Goal: Information Seeking & Learning: Check status

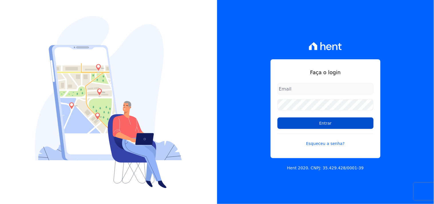
type input "[EMAIL_ADDRESS][DOMAIN_NAME]"
click at [301, 122] on input "Entrar" at bounding box center [325, 122] width 96 height 11
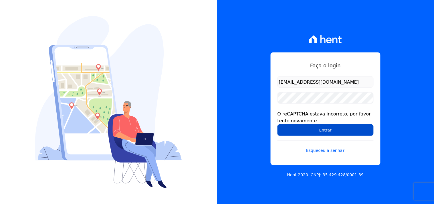
click at [304, 127] on input "Entrar" at bounding box center [325, 129] width 96 height 11
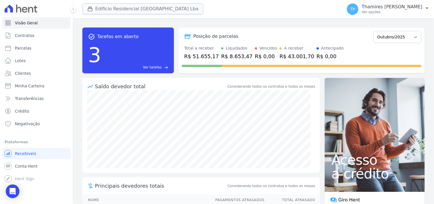
click at [143, 7] on button "Edíficio Residencial Grevílea Park Lba" at bounding box center [142, 8] width 121 height 11
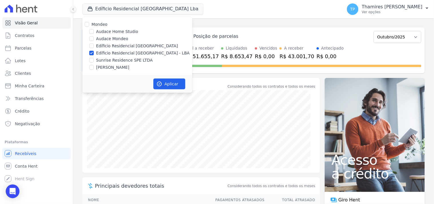
click at [116, 37] on label "Audace Mondeo" at bounding box center [112, 39] width 32 height 6
click at [94, 37] on input "Audace Mondeo" at bounding box center [91, 38] width 5 height 5
checkbox input "true"
click at [130, 54] on label "Edíficio Residencial Grevílea Park - LBA" at bounding box center [142, 53] width 93 height 6
click at [94, 54] on input "Edíficio Residencial Grevílea Park - LBA" at bounding box center [91, 53] width 5 height 5
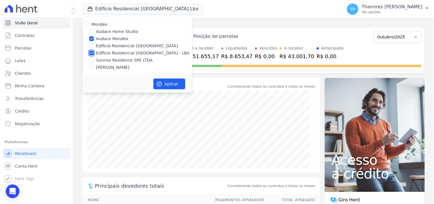
checkbox input "false"
click at [170, 86] on button "Aplicar" at bounding box center [169, 83] width 32 height 11
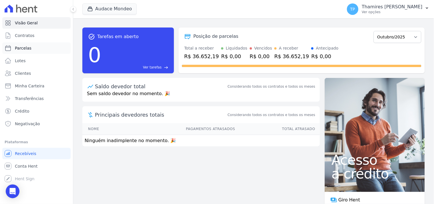
click at [47, 52] on link "Parcelas" at bounding box center [36, 47] width 68 height 11
select select
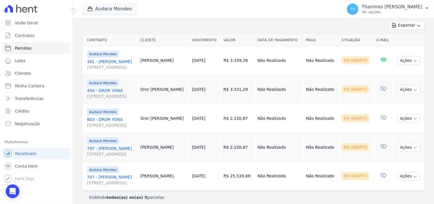
scroll to position [129, 0]
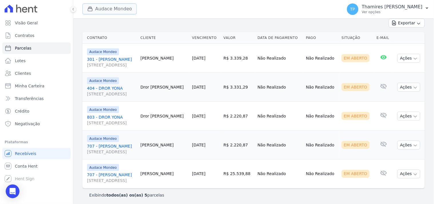
click at [118, 14] on button "Audace Mondeo" at bounding box center [109, 8] width 54 height 11
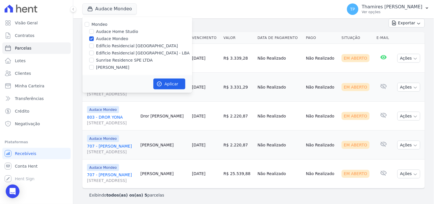
click at [112, 66] on label "Terreno de Goioerê" at bounding box center [112, 67] width 33 height 6
click at [94, 66] on input "Terreno de Goioerê" at bounding box center [91, 67] width 5 height 5
checkbox input "true"
click at [106, 39] on label "Audace Mondeo" at bounding box center [112, 39] width 32 height 6
click at [94, 39] on input "Audace Mondeo" at bounding box center [91, 38] width 5 height 5
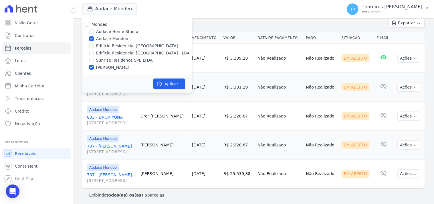
checkbox input "false"
click at [182, 80] on button "Aplicar" at bounding box center [169, 83] width 32 height 11
select select
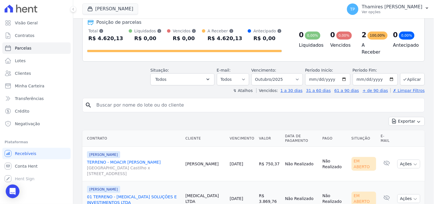
scroll to position [58, 0]
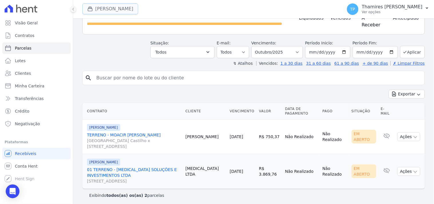
click at [120, 6] on button "Terreno De Goioerê" at bounding box center [110, 8] width 56 height 11
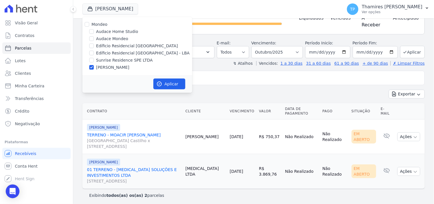
click at [125, 53] on label "Edíficio Residencial Grevílea Park - LBA" at bounding box center [142, 53] width 93 height 6
click at [94, 53] on input "Edíficio Residencial Grevílea Park - LBA" at bounding box center [91, 53] width 5 height 5
checkbox input "true"
drag, startPoint x: 124, startPoint y: 66, endPoint x: 174, endPoint y: 81, distance: 51.8
click at [124, 66] on label "Terreno de Goioerê" at bounding box center [112, 67] width 33 height 6
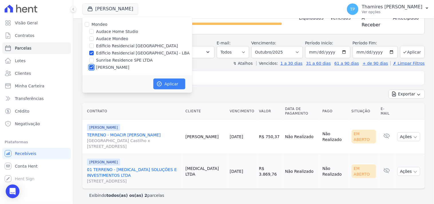
click at [94, 66] on input "Terreno de Goioerê" at bounding box center [91, 67] width 5 height 5
checkbox input "false"
click at [178, 85] on button "Aplicar" at bounding box center [169, 83] width 32 height 11
select select
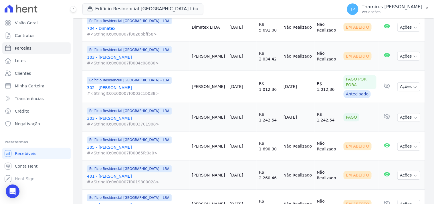
scroll to position [222, 0]
click at [302, 138] on td "Não Realizado" at bounding box center [297, 146] width 33 height 29
drag, startPoint x: 279, startPoint y: 115, endPoint x: 294, endPoint y: 98, distance: 22.3
click at [302, 112] on td "06/10/2025" at bounding box center [297, 117] width 33 height 29
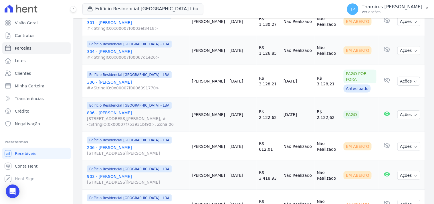
scroll to position [667, 0]
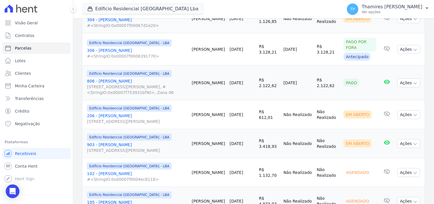
drag, startPoint x: 274, startPoint y: 78, endPoint x: 290, endPoint y: 52, distance: 30.1
click at [307, 75] on tr "Edíficio Residencial Grevílea Park - LBA 806 - Deivid Jhonatan Paio Rua Antônio…" at bounding box center [253, 82] width 342 height 35
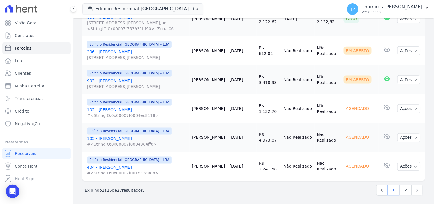
scroll to position [731, 0]
click at [402, 187] on link "2" at bounding box center [405, 189] width 12 height 11
select select
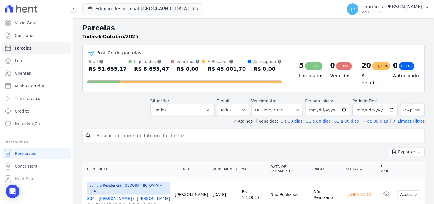
scroll to position [59, 0]
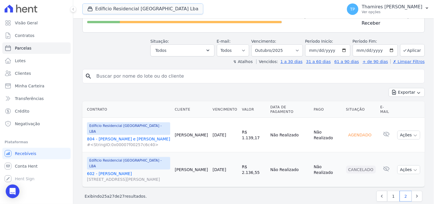
drag, startPoint x: 154, startPoint y: 6, endPoint x: 163, endPoint y: 36, distance: 30.9
click at [156, 6] on button "Edíficio Residencial Grevílea Park Lba" at bounding box center [142, 8] width 121 height 11
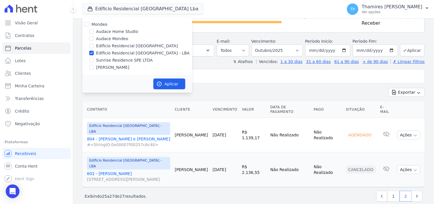
click at [118, 66] on label "Terreno de Goioerê" at bounding box center [112, 67] width 33 height 6
click at [94, 66] on input "Terreno de Goioerê" at bounding box center [91, 67] width 5 height 5
click at [119, 67] on label "Terreno de Goioerê" at bounding box center [112, 67] width 33 height 6
click at [94, 67] on input "Terreno de Goioerê" at bounding box center [91, 67] width 5 height 5
checkbox input "false"
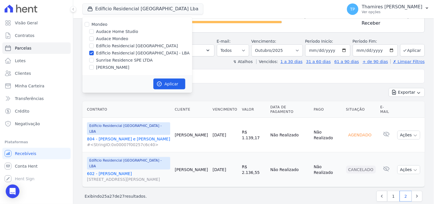
click at [122, 61] on label "Sunrise Residence SPE LTDA" at bounding box center [124, 60] width 57 height 6
click at [94, 61] on input "Sunrise Residence SPE LTDA" at bounding box center [91, 60] width 5 height 5
checkbox input "true"
click at [139, 49] on div "Mondeo Audace Home Studio Audace Mondeo Edíficio Residencial Grevílea Park Edíf…" at bounding box center [137, 46] width 110 height 58
click at [140, 51] on label "Edíficio Residencial Grevílea Park - LBA" at bounding box center [142, 53] width 93 height 6
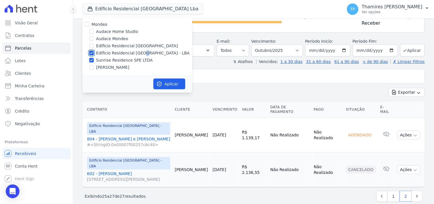
click at [94, 51] on input "Edíficio Residencial Grevílea Park - LBA" at bounding box center [91, 53] width 5 height 5
checkbox input "false"
click at [173, 87] on button "Aplicar" at bounding box center [169, 83] width 32 height 11
select select
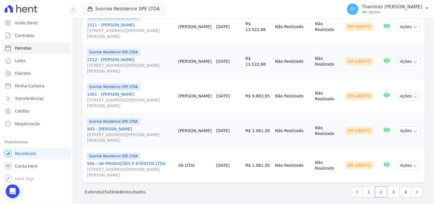
scroll to position [861, 0]
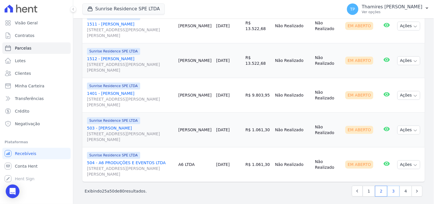
click at [389, 189] on link "3" at bounding box center [393, 190] width 12 height 11
select select
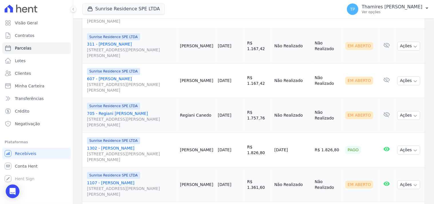
scroll to position [318, 0]
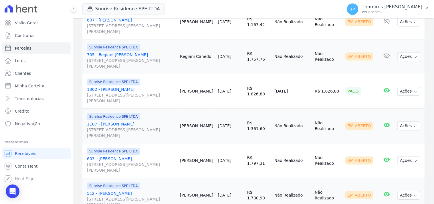
drag, startPoint x: 278, startPoint y: 83, endPoint x: 327, endPoint y: 80, distance: 49.0
click at [330, 85] on tr "Sunrise Residence SPE LTDA 1302 - Rosemary Chaves Breda Rua Anacleto Luiz de Ol…" at bounding box center [253, 91] width 342 height 35
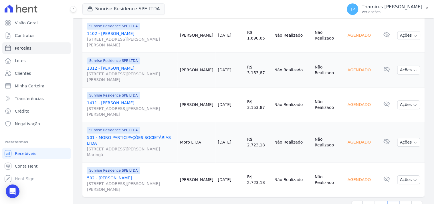
scroll to position [861, 0]
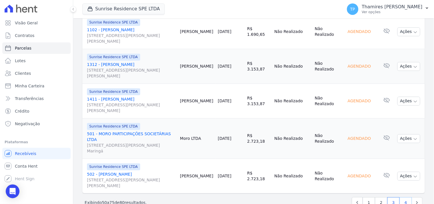
click at [402, 197] on link "4" at bounding box center [405, 202] width 12 height 11
select select
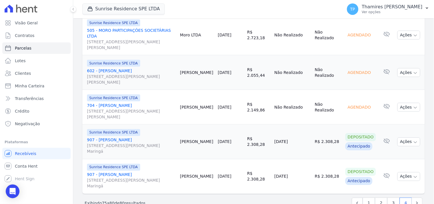
scroll to position [169, 0]
click at [364, 197] on link "1" at bounding box center [368, 202] width 12 height 11
select select
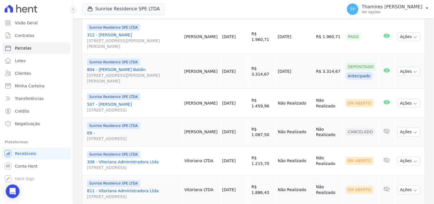
scroll to position [79, 0]
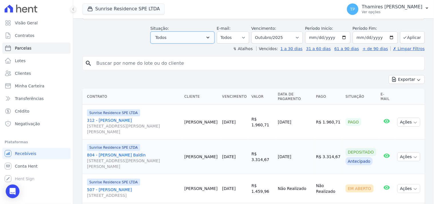
drag, startPoint x: 190, startPoint y: 27, endPoint x: 187, endPoint y: 29, distance: 4.4
click at [189, 31] on button "Todos" at bounding box center [182, 37] width 64 height 12
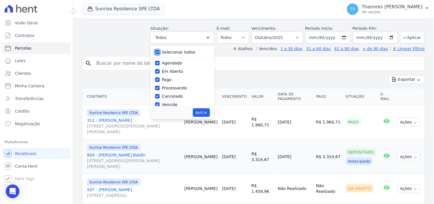
click at [160, 50] on input "Selecionar todos" at bounding box center [157, 52] width 5 height 5
checkbox input "false"
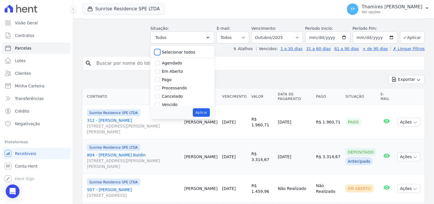
checkbox input "false"
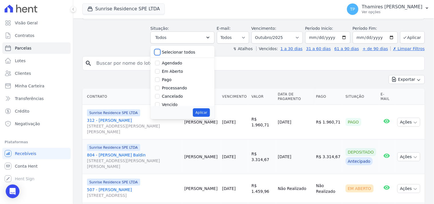
checkbox input "false"
click at [170, 77] on div "Pago" at bounding box center [167, 80] width 10 height 6
click at [170, 77] on label "Pago" at bounding box center [167, 79] width 10 height 5
click at [160, 77] on input "Pago" at bounding box center [157, 79] width 5 height 5
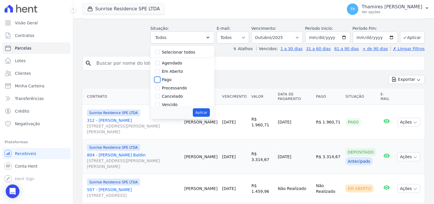
checkbox input "true"
click at [175, 72] on label "Transferindo" at bounding box center [174, 74] width 25 height 5
click at [160, 72] on input "Transferindo" at bounding box center [157, 74] width 5 height 5
checkbox input "true"
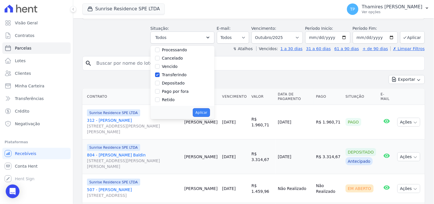
click at [203, 108] on button "Aplicar" at bounding box center [201, 112] width 17 height 9
select select "paid"
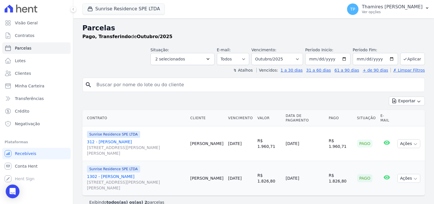
select select
